Goal: Transaction & Acquisition: Obtain resource

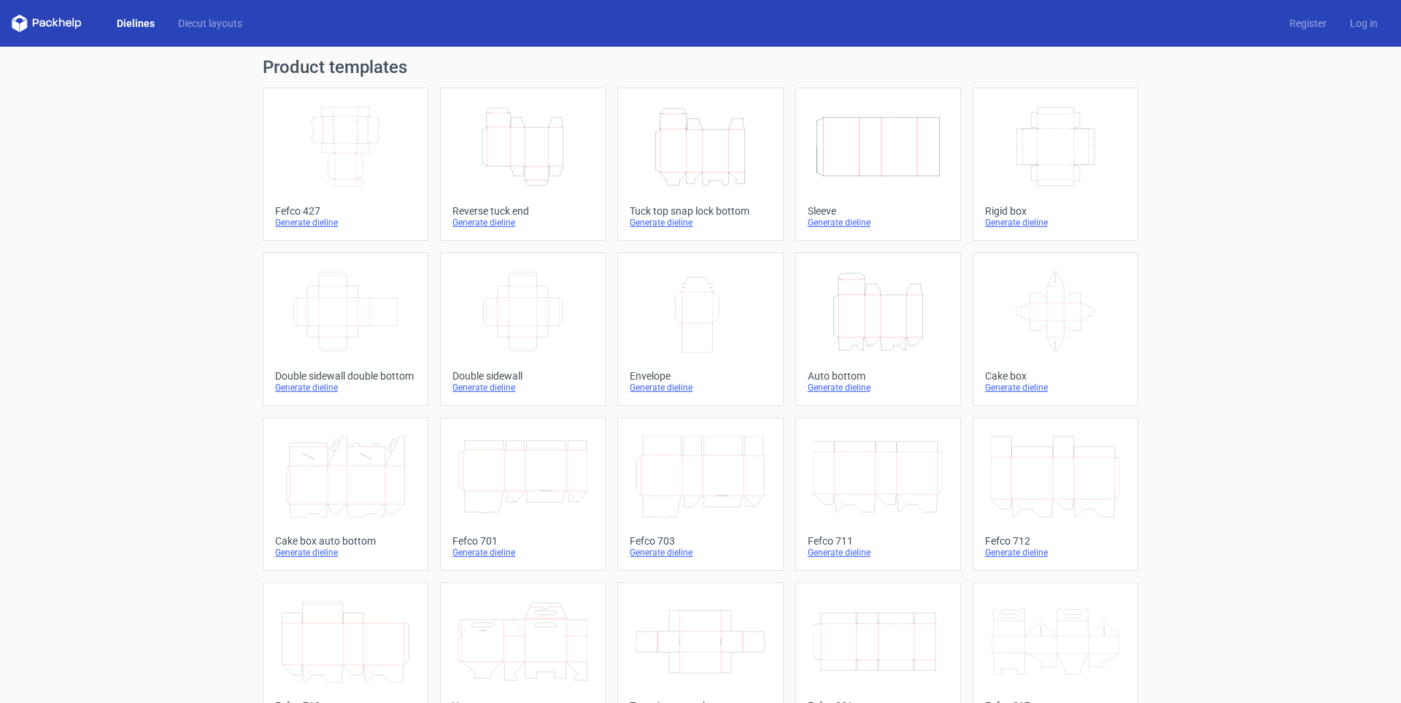
click at [693, 197] on link "Height Depth Width Tuck top snap lock bottom Generate dieline" at bounding box center [700, 164] width 166 height 153
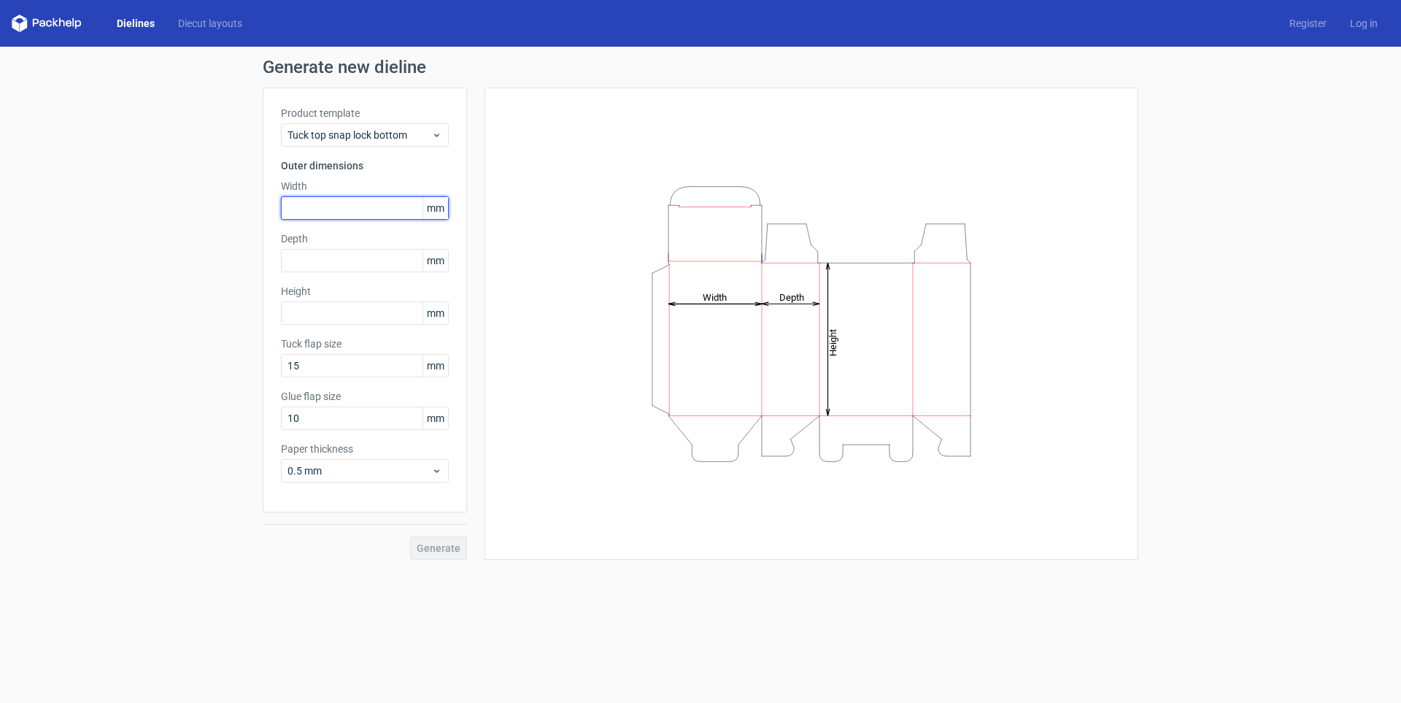
click at [328, 204] on input "text" at bounding box center [365, 207] width 168 height 23
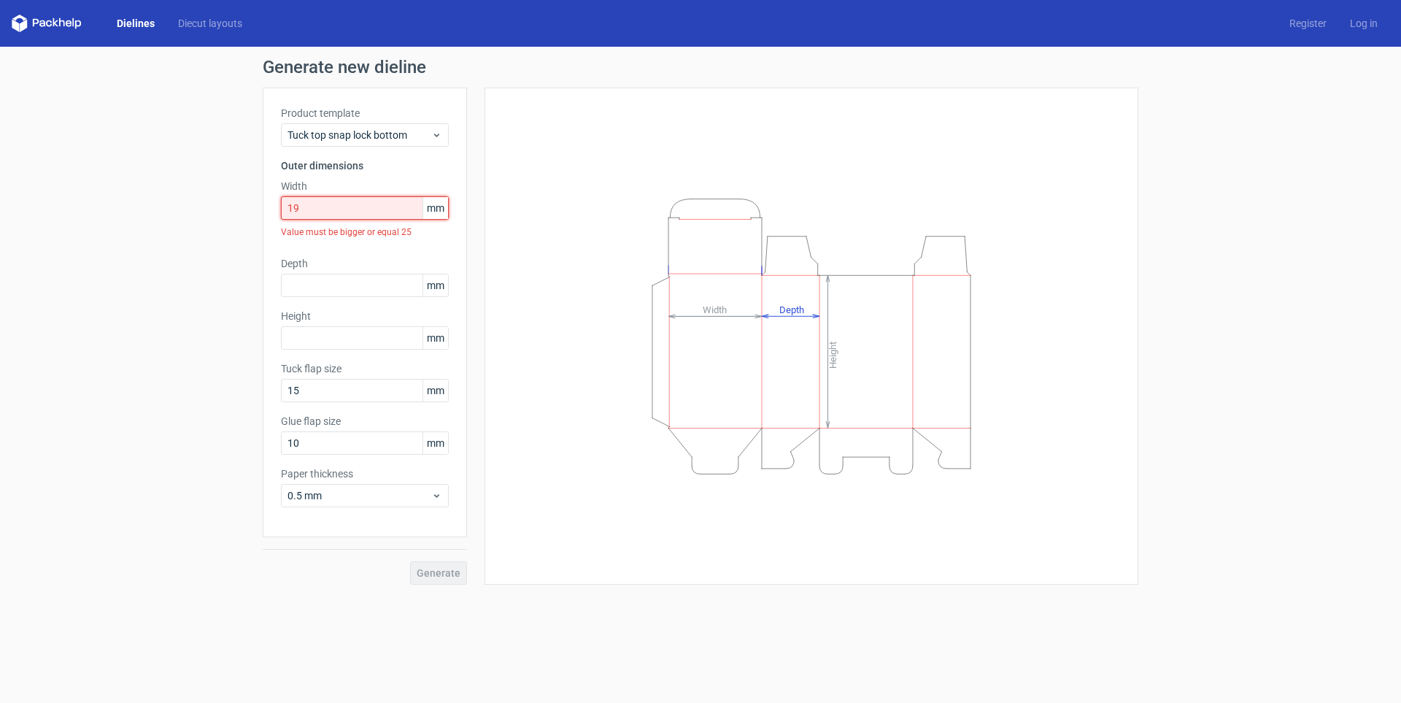
click at [328, 207] on input "19" at bounding box center [365, 207] width 168 height 23
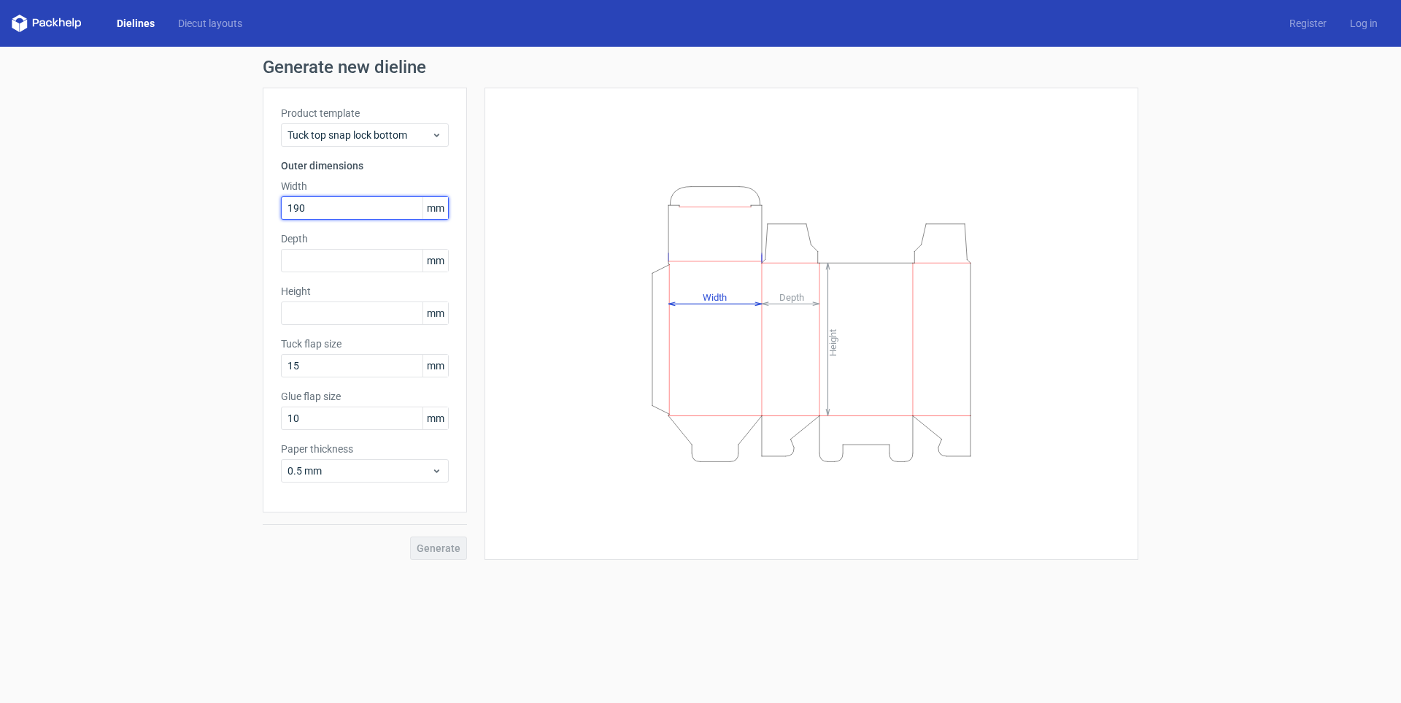
type input "190"
type input "130"
type input "140"
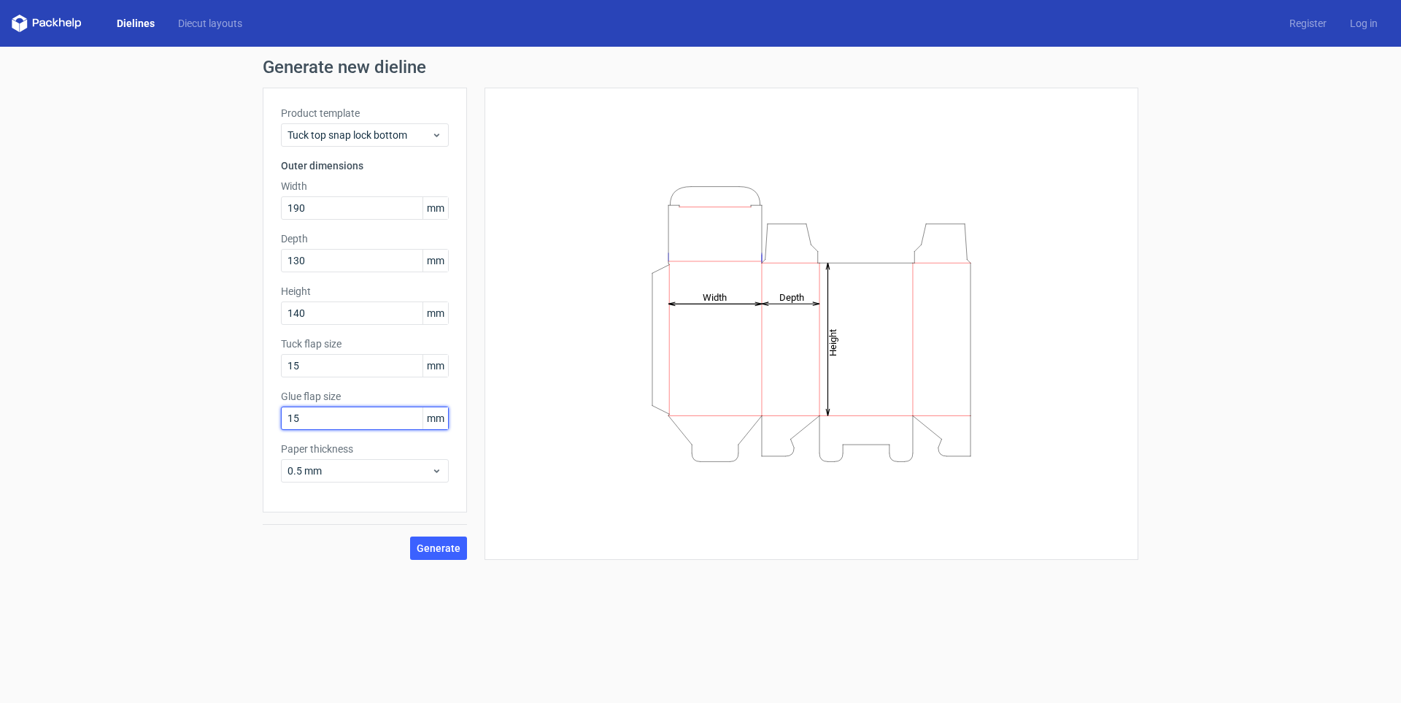
type input "15"
click at [314, 462] on div "0.5 mm" at bounding box center [365, 470] width 168 height 23
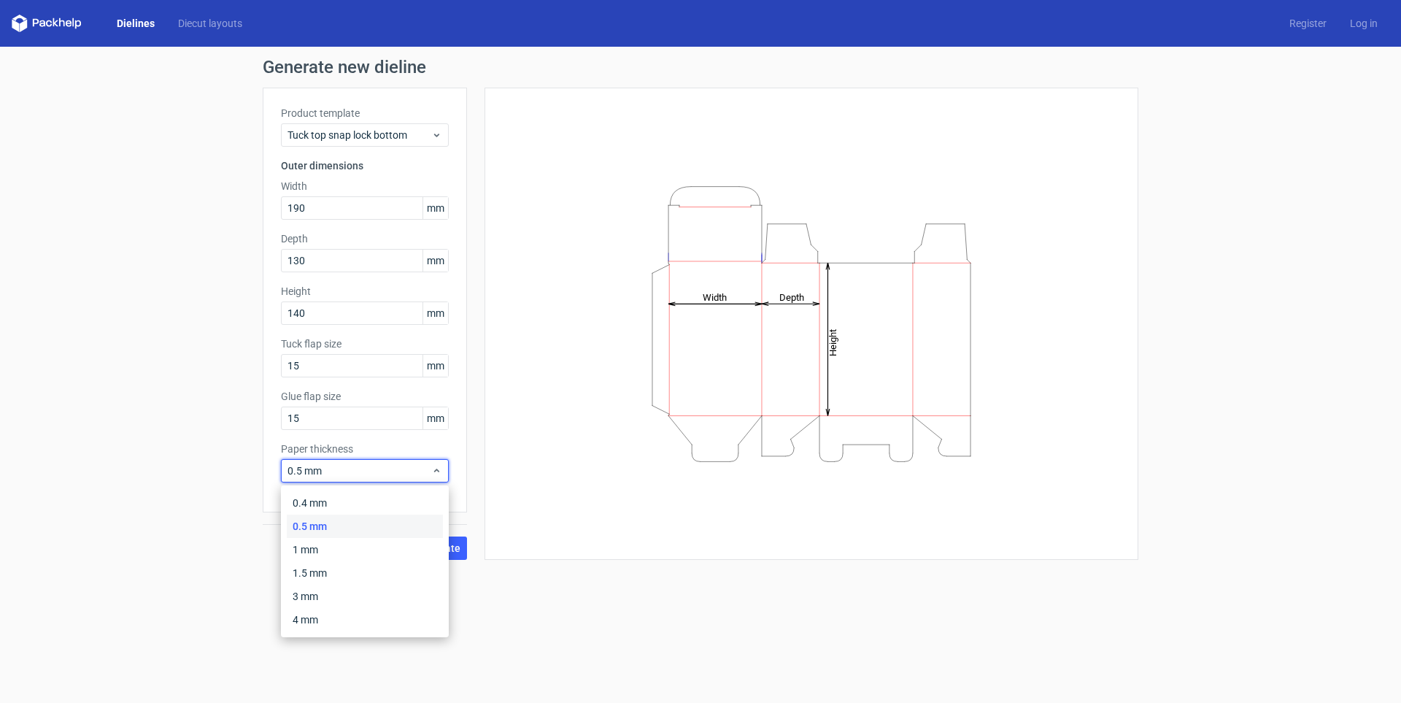
click at [528, 529] on div "Height Depth Width" at bounding box center [811, 324] width 617 height 436
click at [428, 545] on span "Generate" at bounding box center [439, 548] width 44 height 10
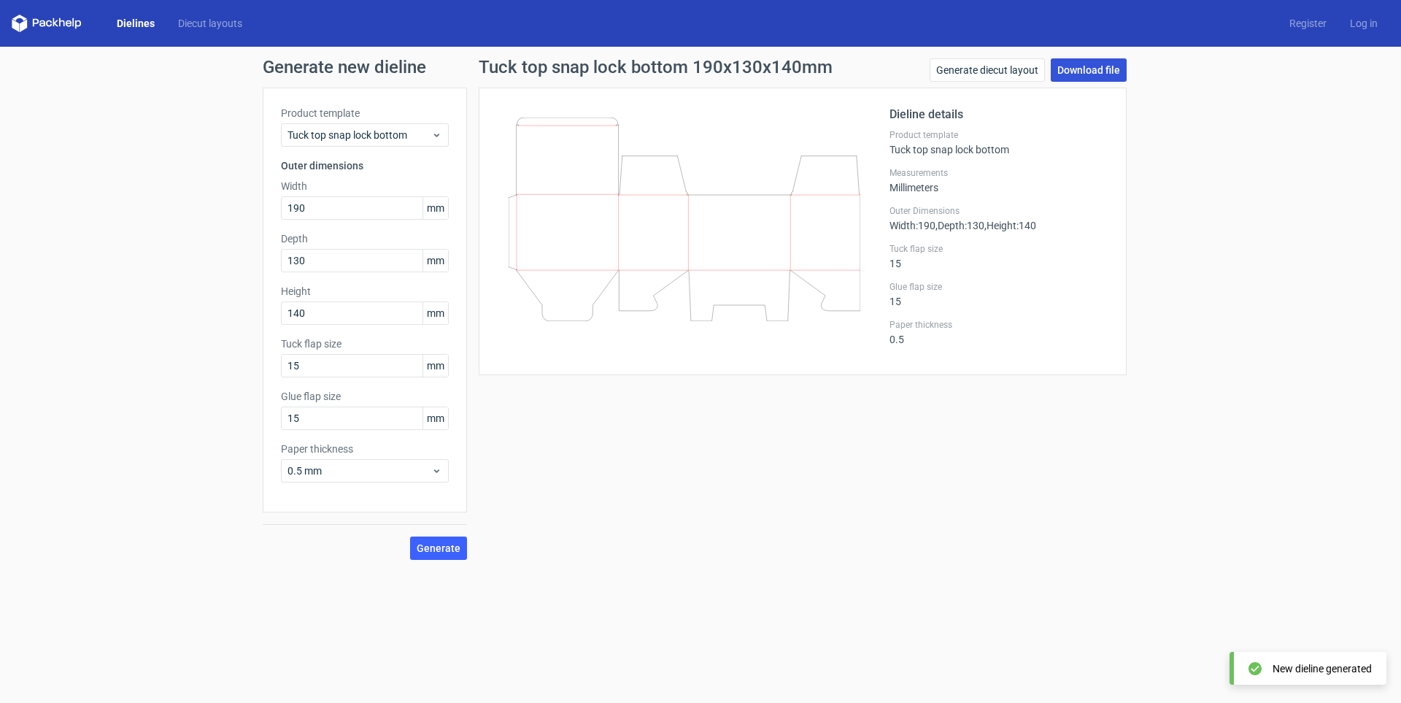
click at [1090, 63] on link "Download file" at bounding box center [1089, 69] width 76 height 23
drag, startPoint x: 323, startPoint y: 208, endPoint x: 242, endPoint y: 206, distance: 81.0
click at [252, 206] on div "Generate new dieline Product template Tuck top snap lock bottom Outer dimension…" at bounding box center [700, 309] width 1401 height 525
type input "120"
type input "95"
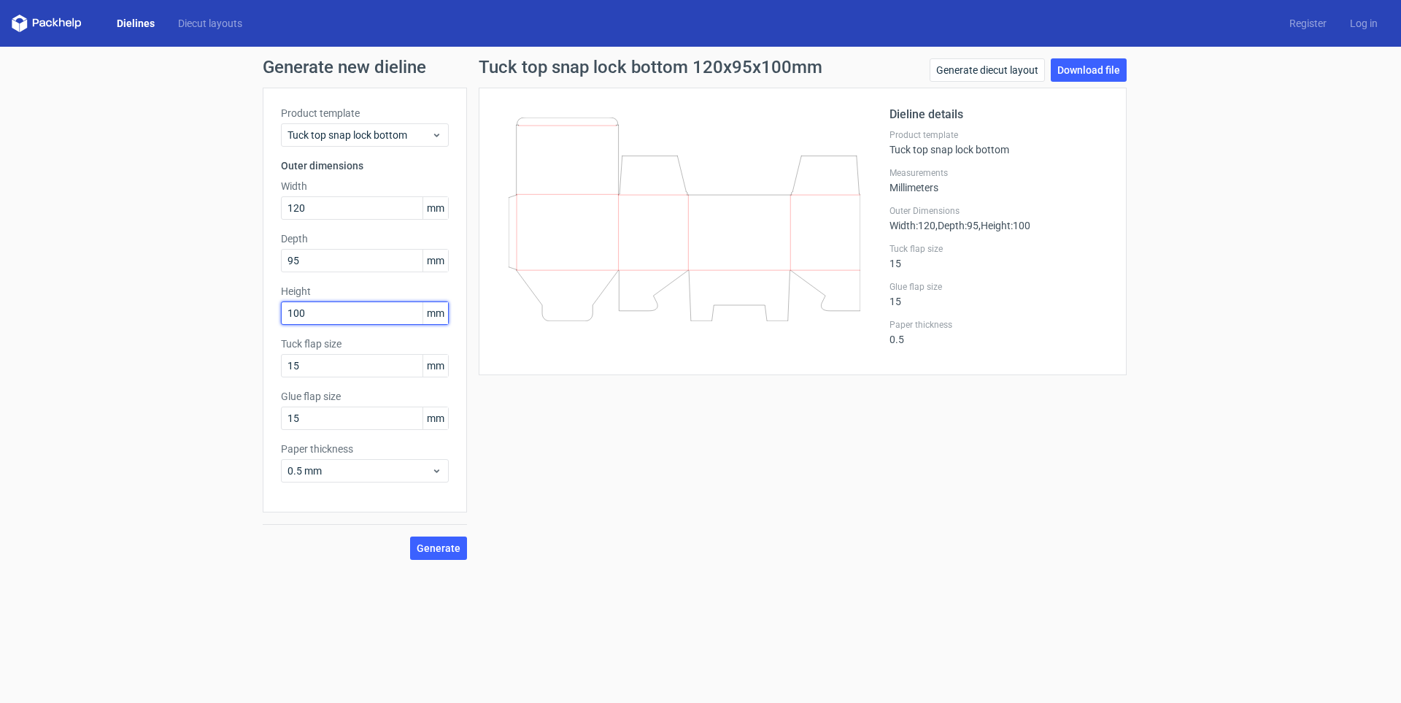
type input "100"
click at [447, 544] on span "Generate" at bounding box center [439, 548] width 44 height 10
click at [1081, 73] on link "Download file" at bounding box center [1089, 69] width 76 height 23
drag, startPoint x: 339, startPoint y: 211, endPoint x: 190, endPoint y: 204, distance: 149.7
click at [206, 197] on div "Generate new dieline Product template Tuck top snap lock bottom Outer dimension…" at bounding box center [700, 309] width 1401 height 525
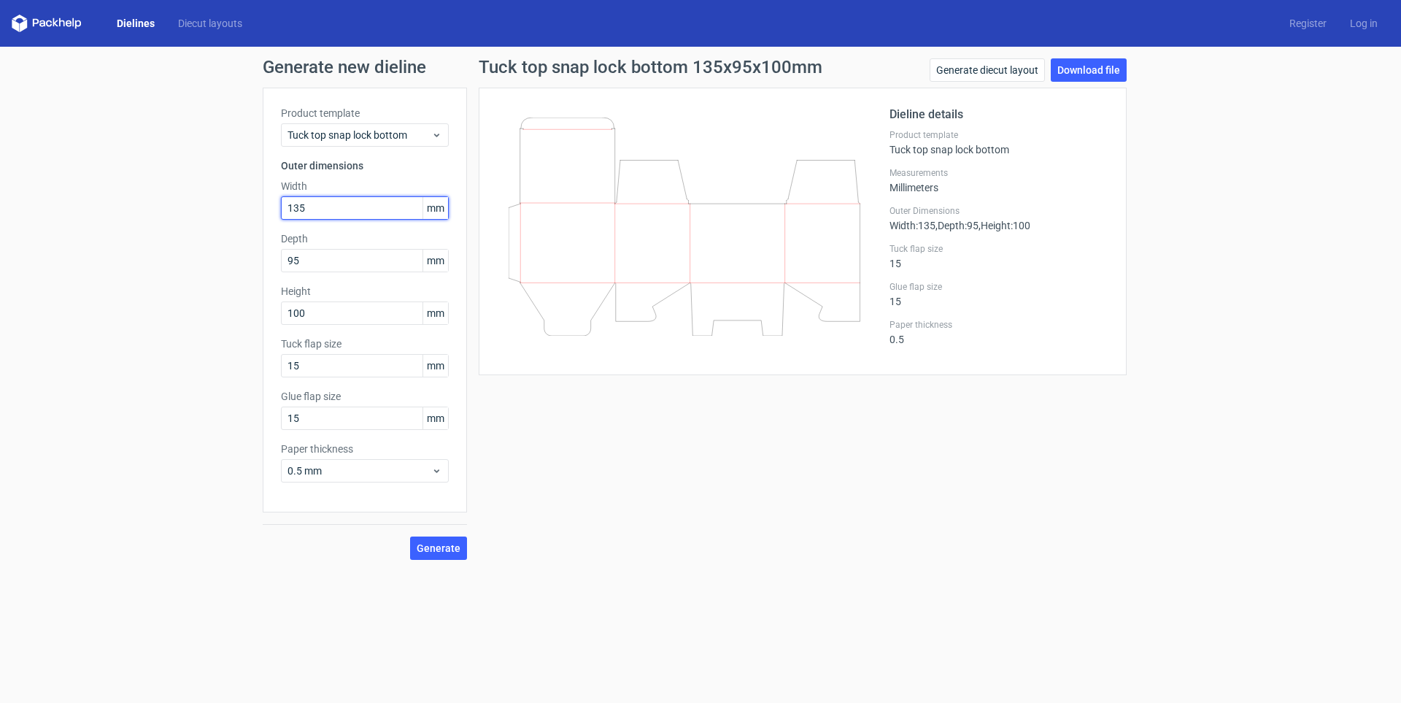
type input "135"
type input "95"
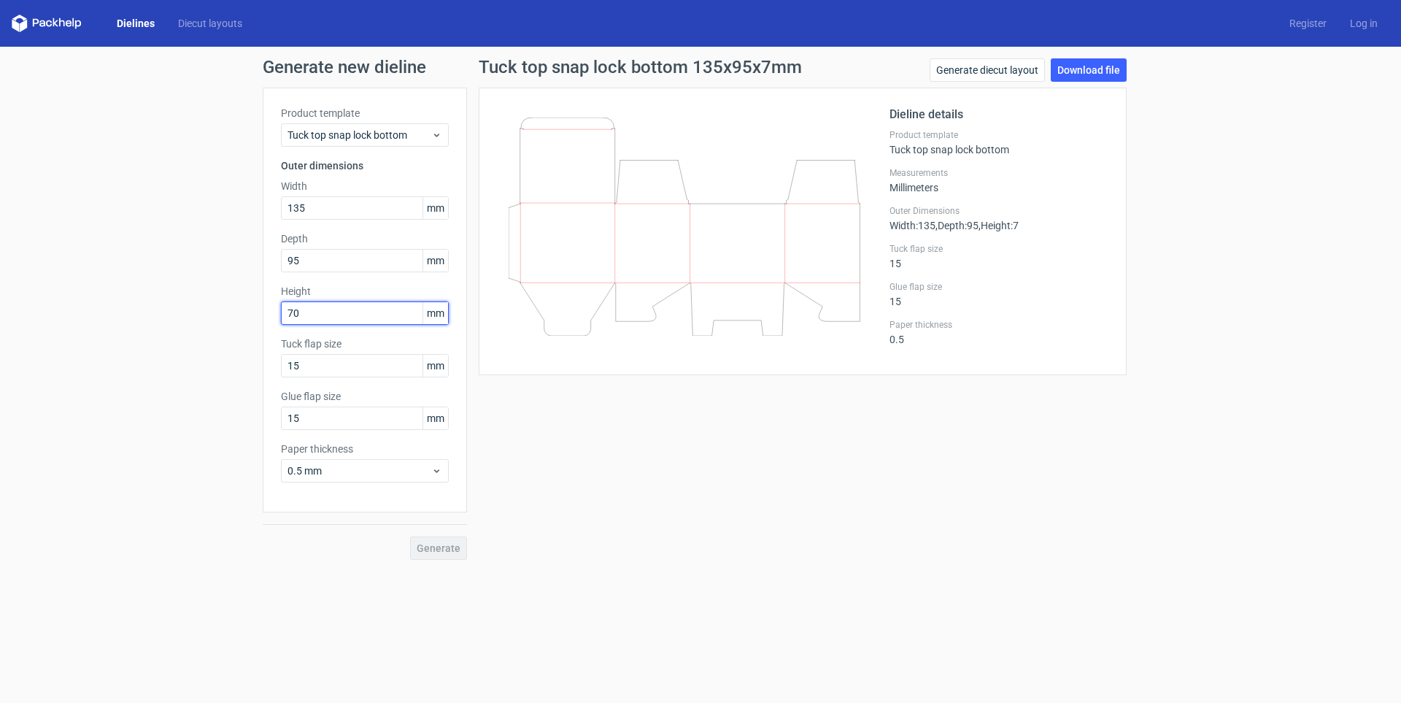
type input "70"
